Goal: Book appointment/travel/reservation

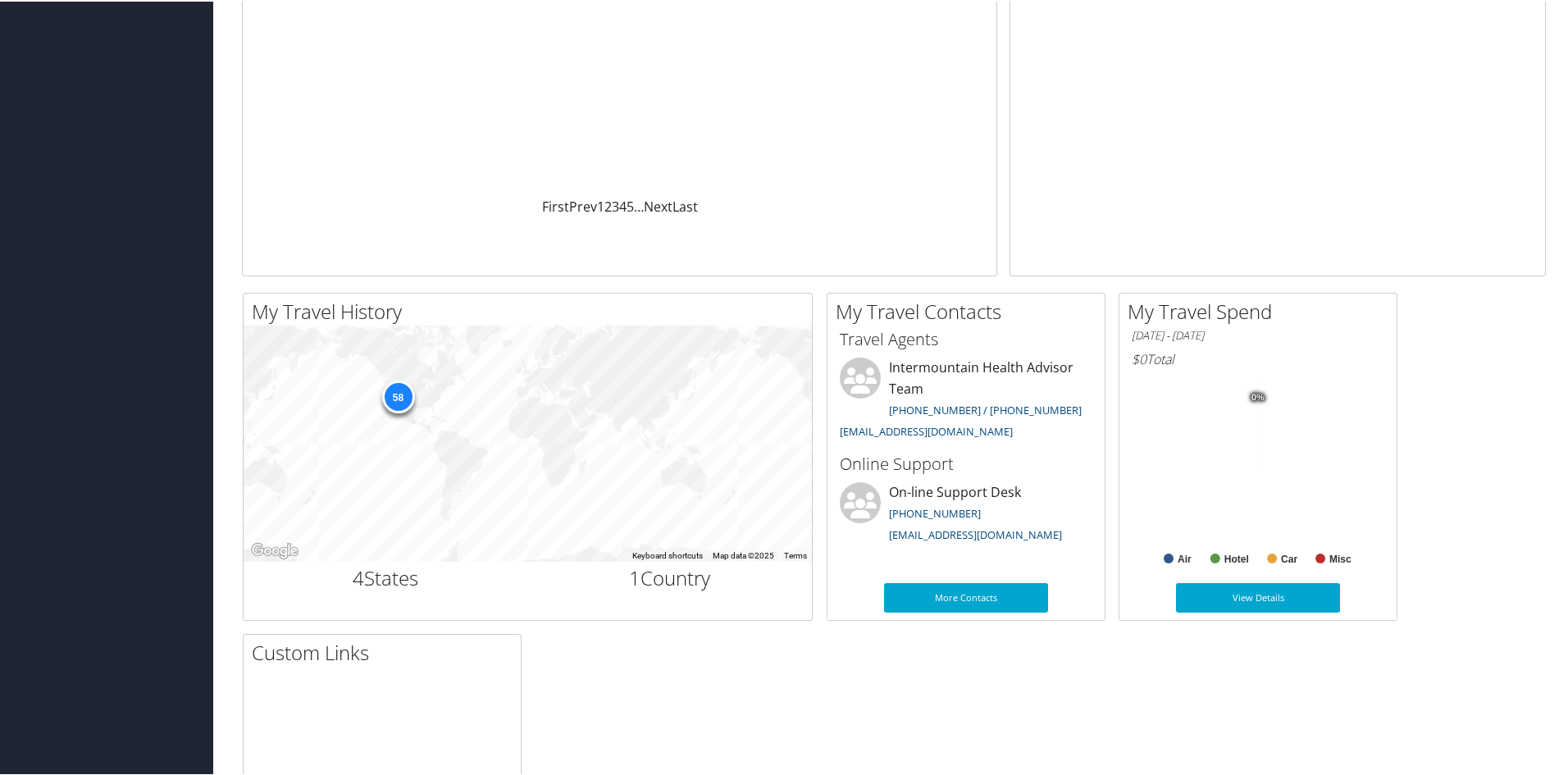
scroll to position [123, 0]
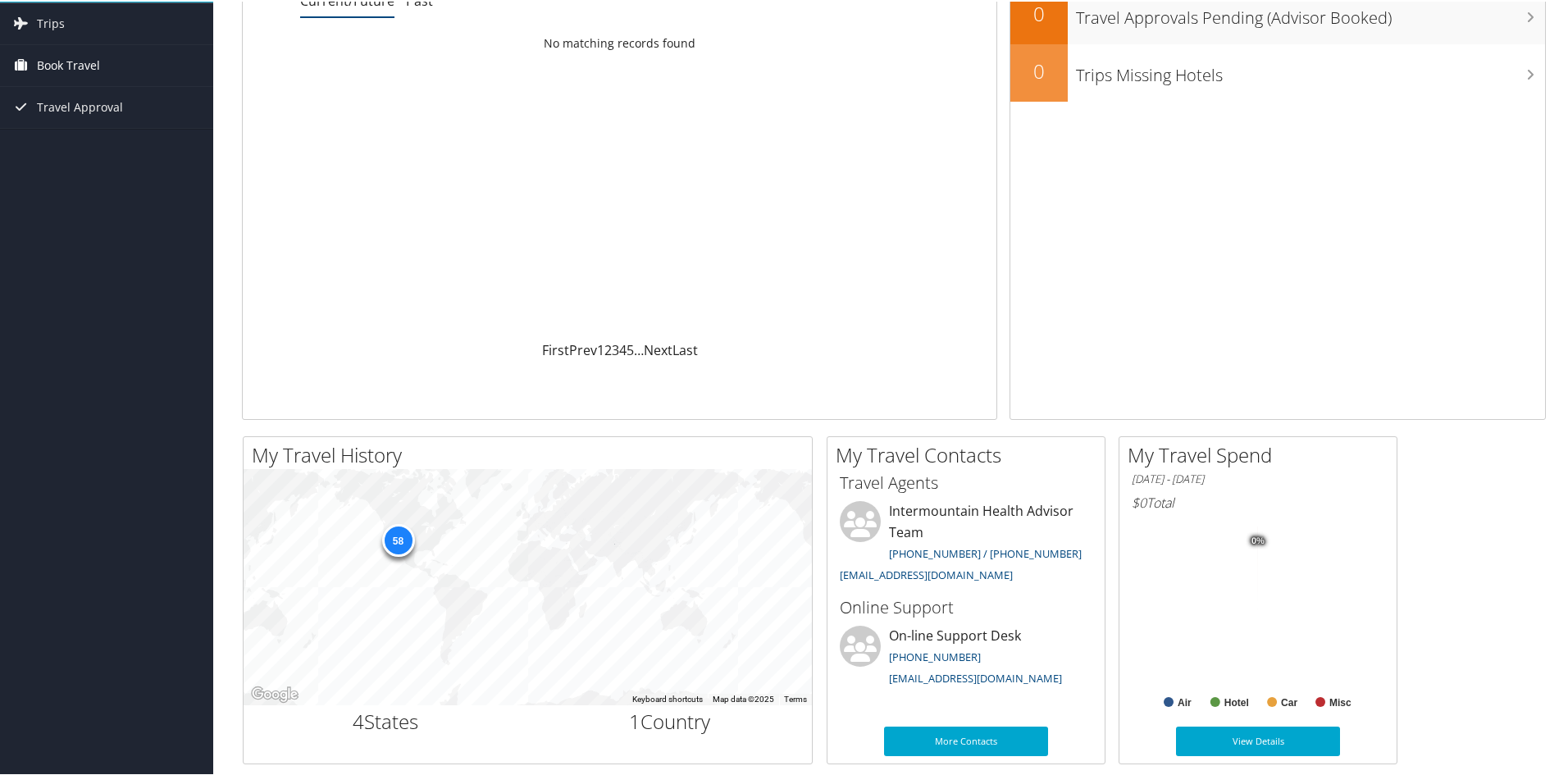
click at [67, 66] on span "Book Travel" at bounding box center [67, 64] width 63 height 41
click at [90, 152] on link "Book/Manage Online Trips" at bounding box center [107, 146] width 213 height 25
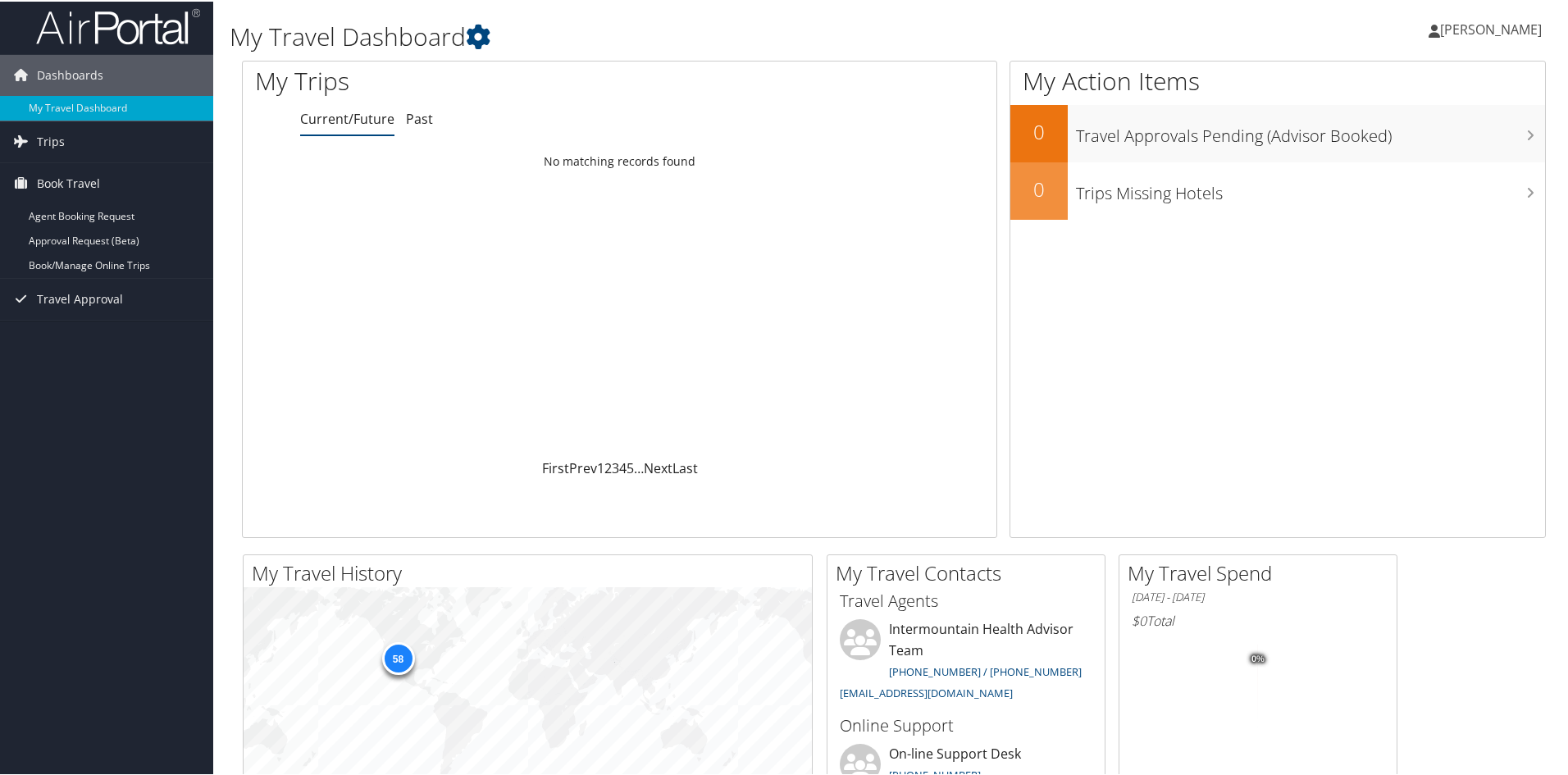
scroll to position [0, 0]
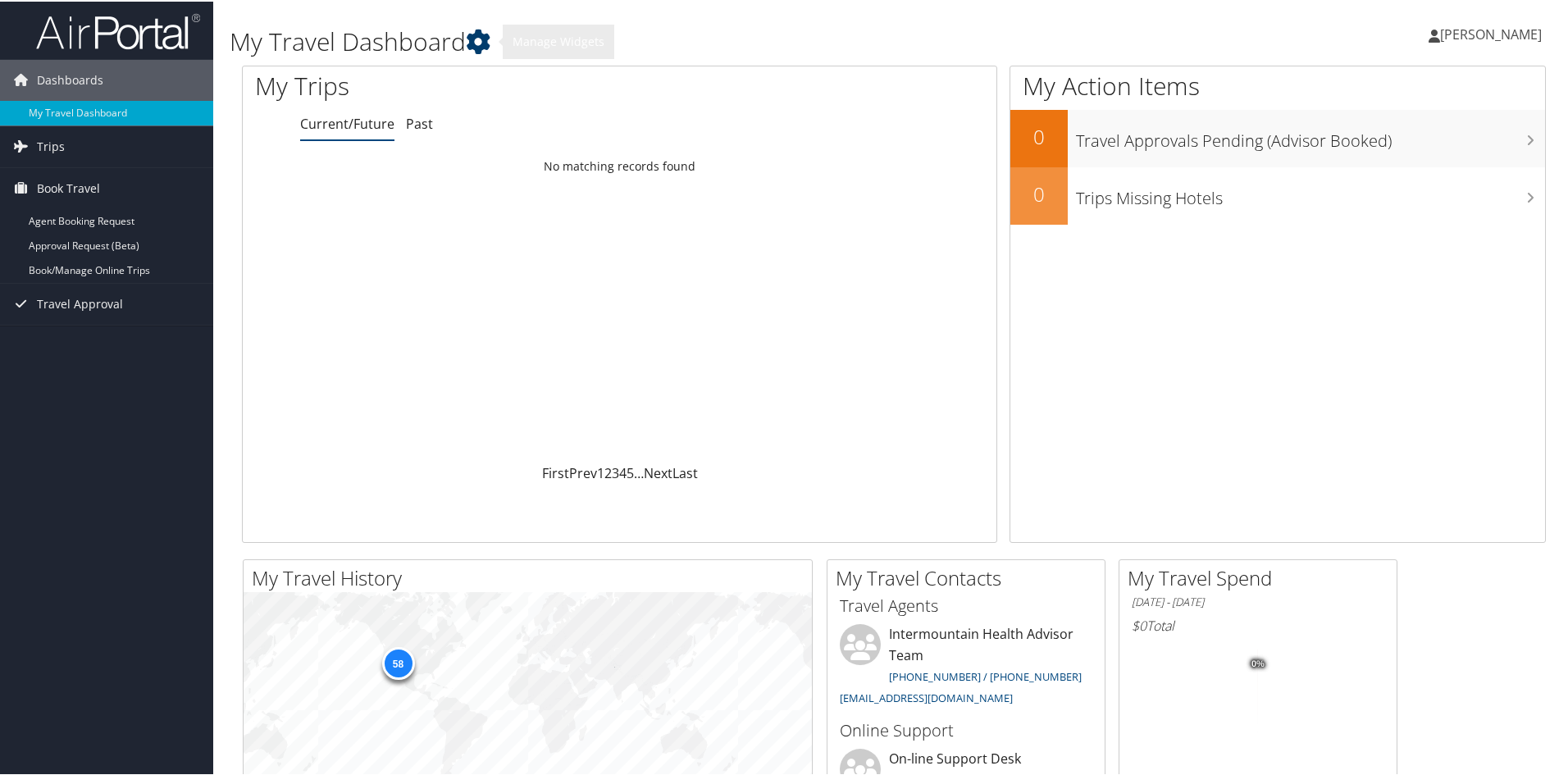
click at [490, 33] on icon at bounding box center [478, 40] width 25 height 25
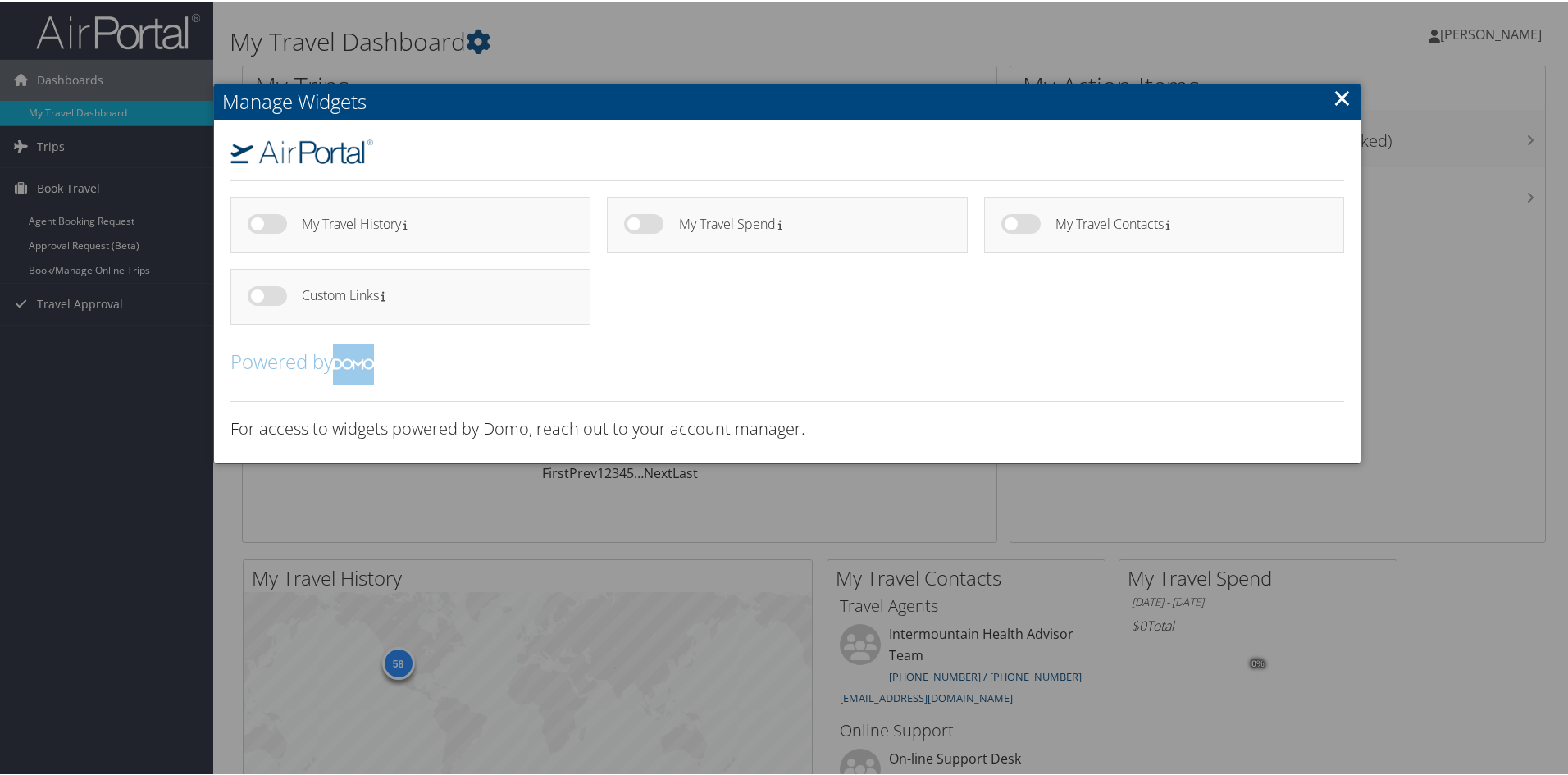
click at [274, 228] on label at bounding box center [267, 222] width 39 height 20
click at [266, 228] on input "checkbox" at bounding box center [262, 225] width 11 height 11
checkbox input "true"
click at [1342, 107] on link "×" at bounding box center [1342, 96] width 19 height 33
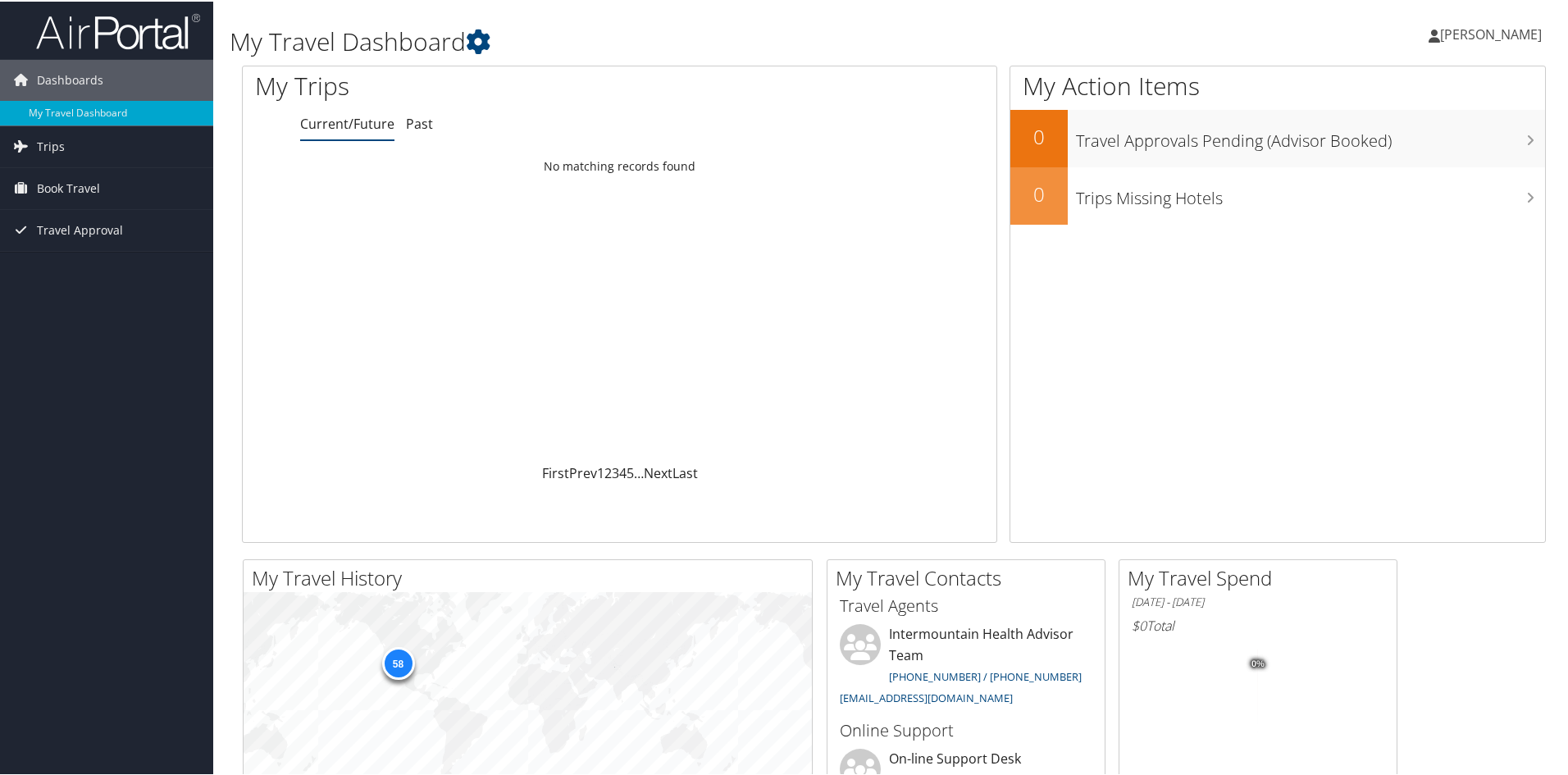
click at [1489, 18] on link "[PERSON_NAME]" at bounding box center [1493, 33] width 129 height 49
click at [1438, 139] on link "View Travel Profile" at bounding box center [1447, 146] width 183 height 28
click at [83, 189] on span "Book Travel" at bounding box center [67, 187] width 63 height 41
click at [94, 266] on link "Book/Manage Online Trips" at bounding box center [107, 269] width 213 height 25
